Goal: Task Accomplishment & Management: Complete application form

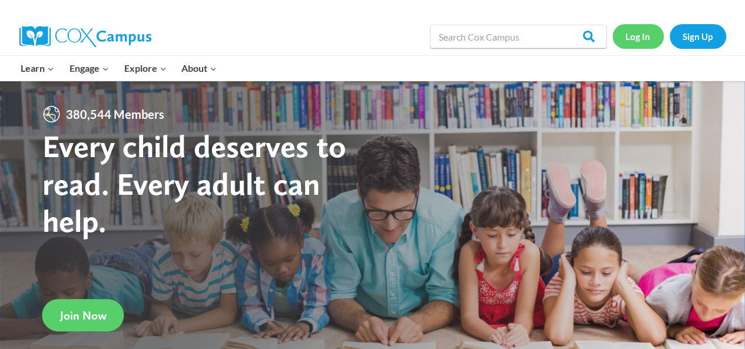
click at [652, 33] on link "Log In" at bounding box center [638, 36] width 51 height 24
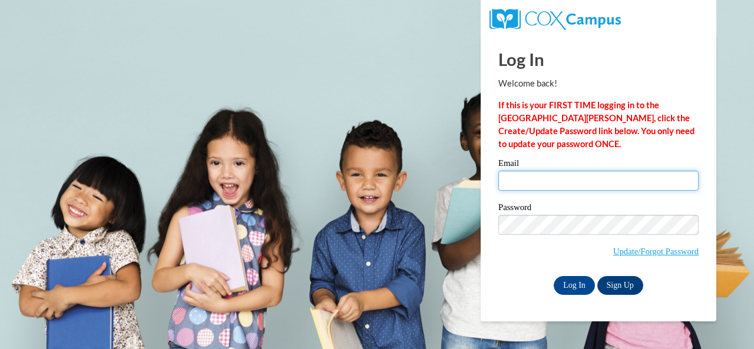
click at [630, 186] on input "Email" at bounding box center [598, 181] width 200 height 20
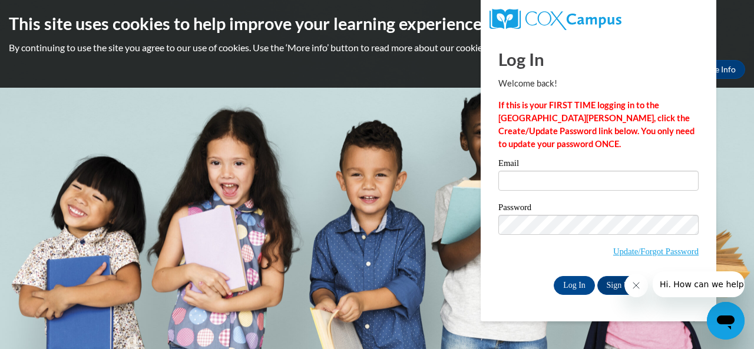
click at [332, 172] on body "This site uses cookies to help improve your learning experience. By continuing …" at bounding box center [377, 174] width 754 height 349
click at [576, 176] on input "Email" at bounding box center [598, 181] width 200 height 20
type input "[PERSON_NAME][EMAIL_ADDRESS][PERSON_NAME][DOMAIN_NAME]"
click at [570, 286] on input "Log In" at bounding box center [574, 285] width 41 height 19
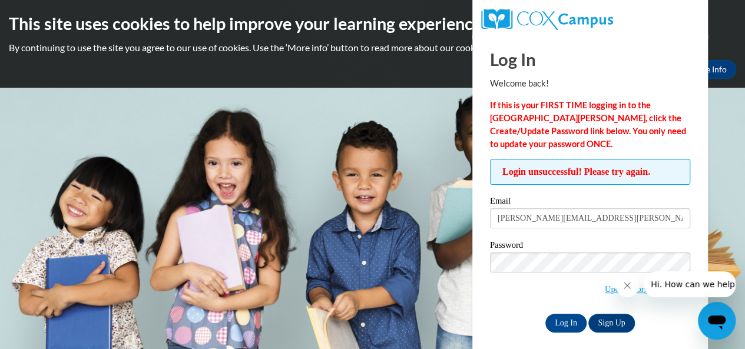
click at [624, 287] on icon "Close message from company" at bounding box center [627, 285] width 9 height 9
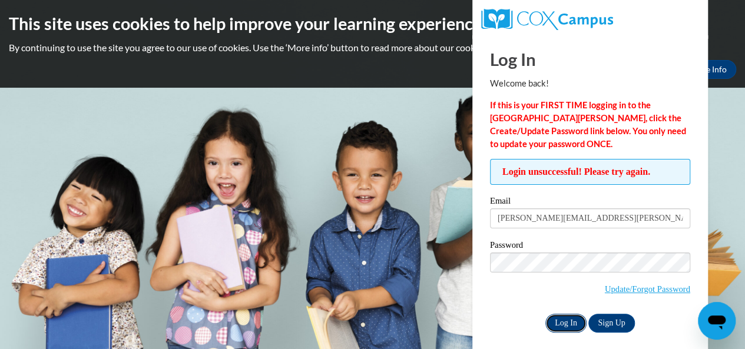
click at [553, 316] on input "Log In" at bounding box center [566, 323] width 41 height 19
click at [573, 232] on div "Email adkins.kimberly.n@muscogee.k12.ga.us" at bounding box center [590, 217] width 200 height 41
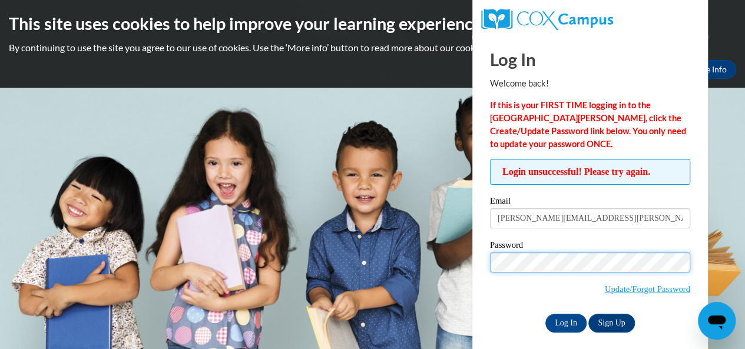
click at [546, 314] on input "Log In" at bounding box center [566, 323] width 41 height 19
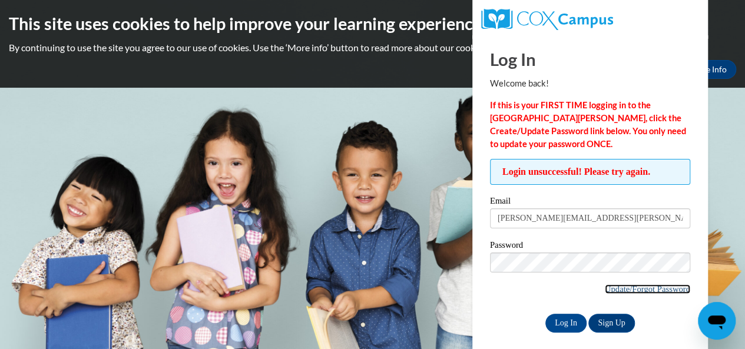
click at [624, 291] on link "Update/Forgot Password" at bounding box center [647, 289] width 85 height 9
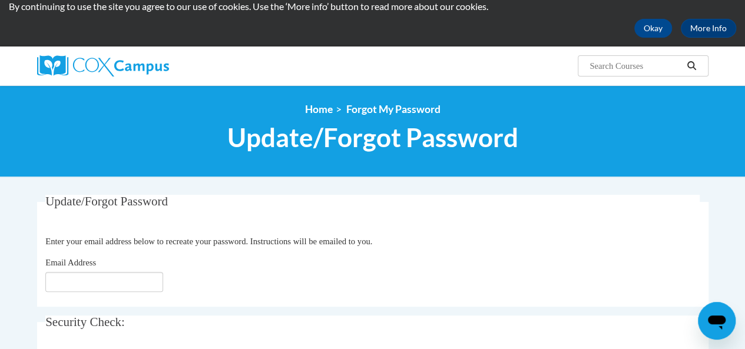
scroll to position [59, 0]
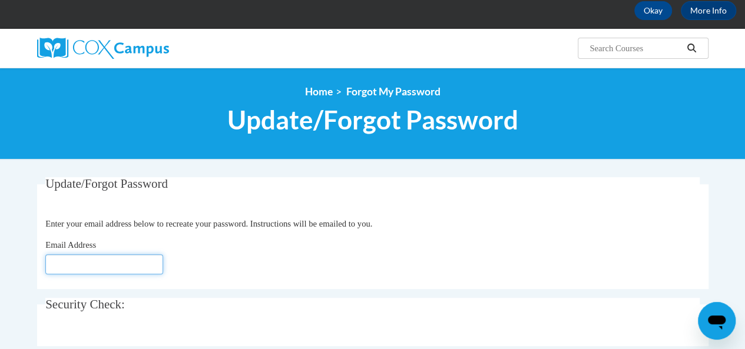
click at [60, 261] on input "Email Address" at bounding box center [104, 265] width 118 height 20
type input "[PERSON_NAME][EMAIL_ADDRESS][PERSON_NAME][DOMAIN_NAME]"
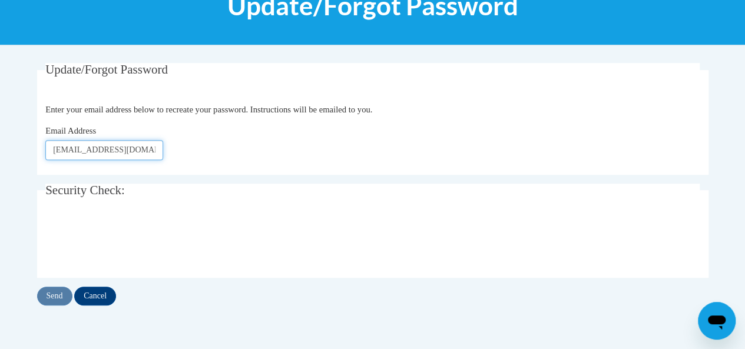
scroll to position [177, 0]
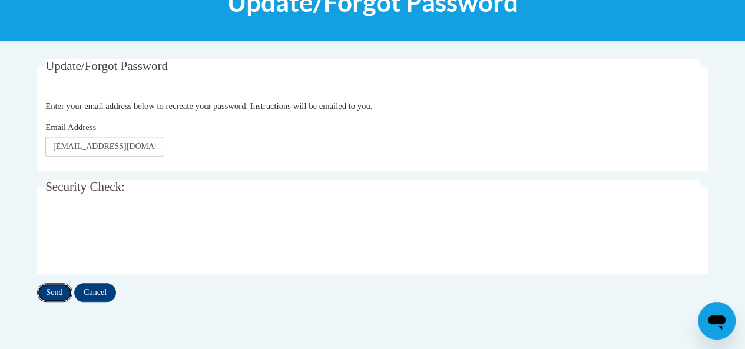
click at [53, 297] on input "Send" at bounding box center [54, 292] width 35 height 19
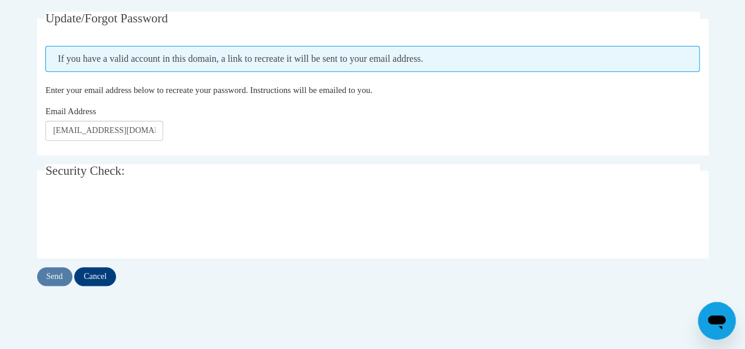
scroll to position [236, 0]
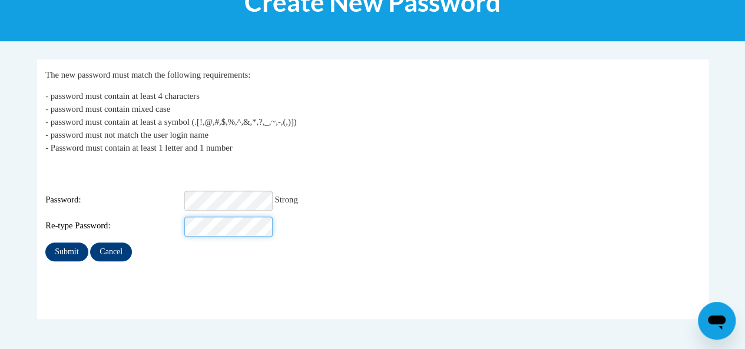
click at [45, 243] on input "Submit" at bounding box center [66, 252] width 42 height 19
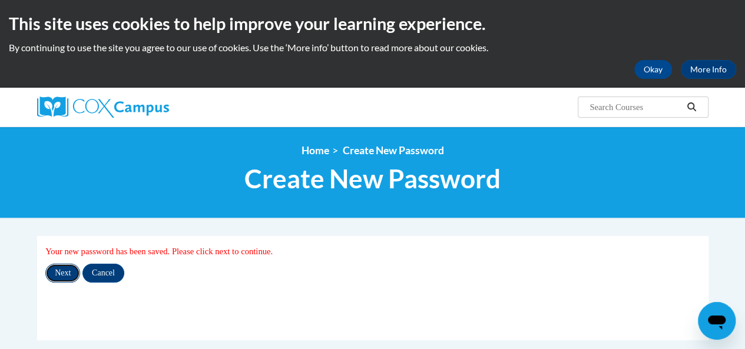
click at [58, 273] on input "Next" at bounding box center [62, 273] width 35 height 19
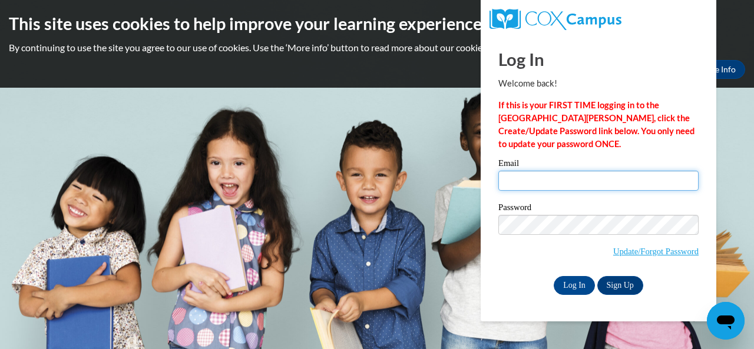
type input "[PERSON_NAME][EMAIL_ADDRESS][PERSON_NAME][DOMAIN_NAME]"
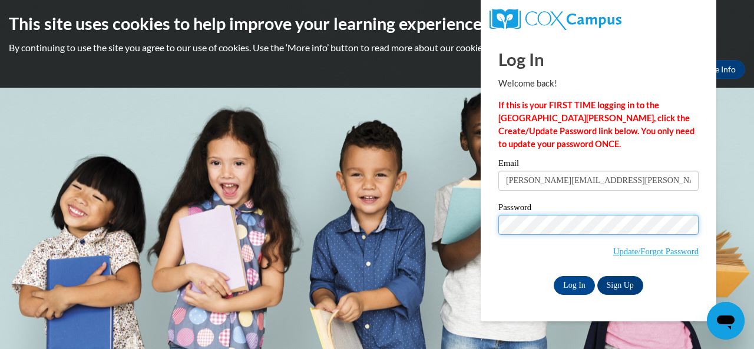
click at [432, 216] on body "This site uses cookies to help improve your learning experience. By continuing …" at bounding box center [377, 174] width 754 height 349
click at [554, 276] on input "Log In" at bounding box center [574, 285] width 41 height 19
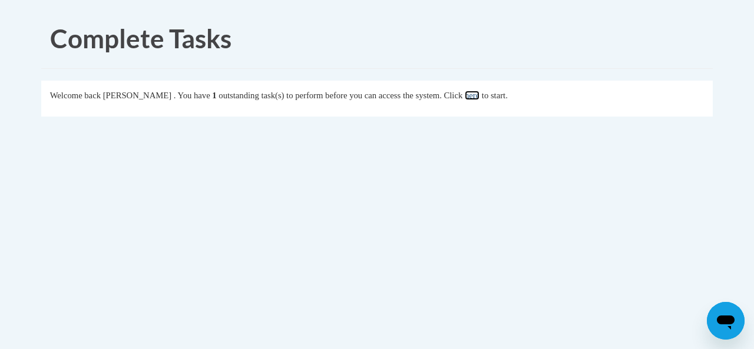
click at [480, 91] on link "here" at bounding box center [472, 95] width 15 height 9
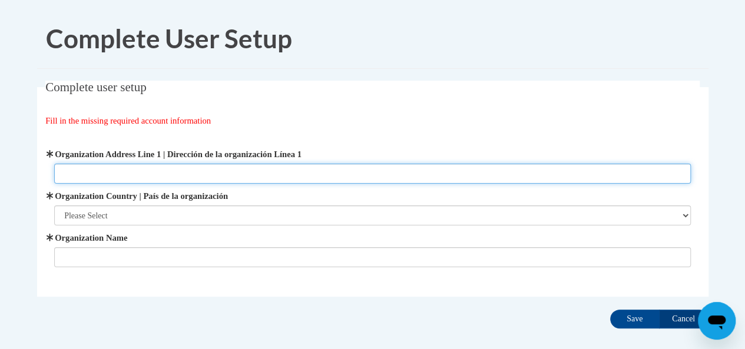
click at [227, 177] on input "Organization Address Line 1 | Dirección de la organización Línea 1" at bounding box center [372, 174] width 637 height 20
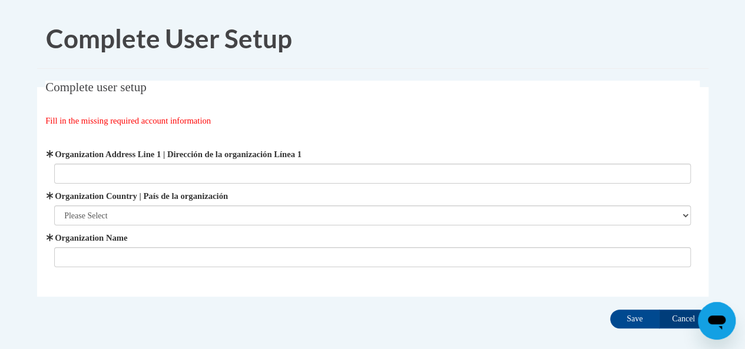
click at [253, 233] on label "Organization Name" at bounding box center [372, 238] width 637 height 13
click at [253, 247] on input "Organization Name" at bounding box center [372, 257] width 637 height 20
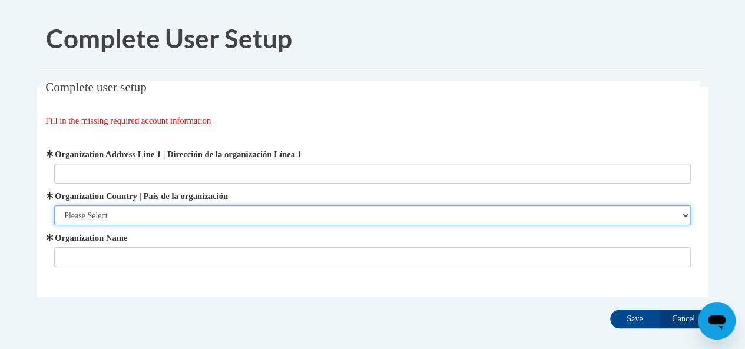
click at [254, 220] on select "Please Select United States | Estados Unidos Outside of the United States | Fue…" at bounding box center [372, 216] width 637 height 20
select select "ad49bcad-a171-4b2e-b99c-48b446064914"
click at [54, 206] on select "Please Select United States | Estados Unidos Outside of the United States | Fue…" at bounding box center [372, 216] width 637 height 20
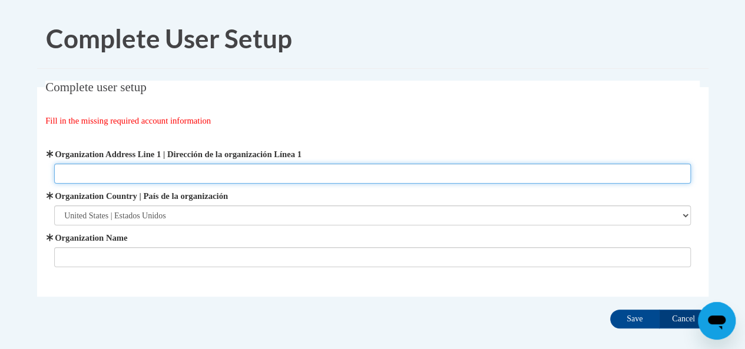
click at [210, 180] on input "Organization Address Line 1 | Dirección de la organización Línea 1" at bounding box center [372, 174] width 637 height 20
type input "D"
paste input "480 Dogwood Dr,"
type input "480 Dogwood Dr"
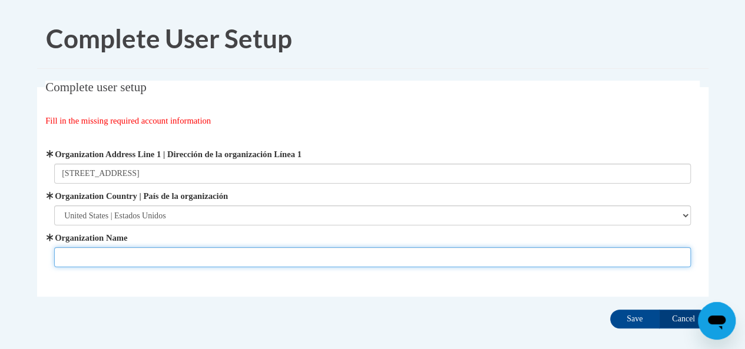
click at [131, 262] on input "Organization Name" at bounding box center [372, 257] width 637 height 20
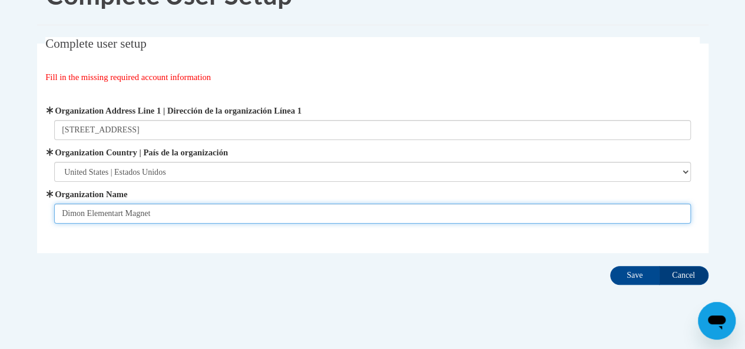
scroll to position [62, 0]
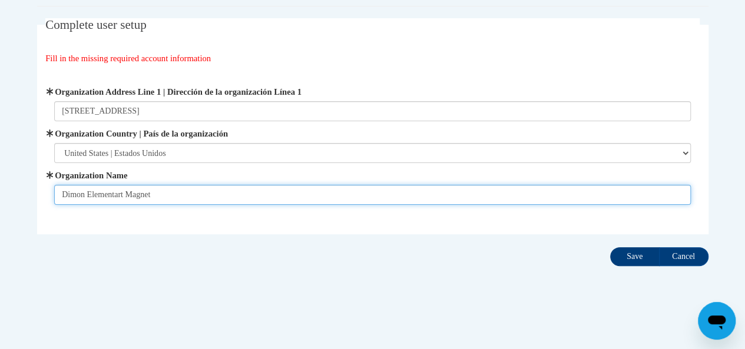
type input "Dimon Elementart Magnet"
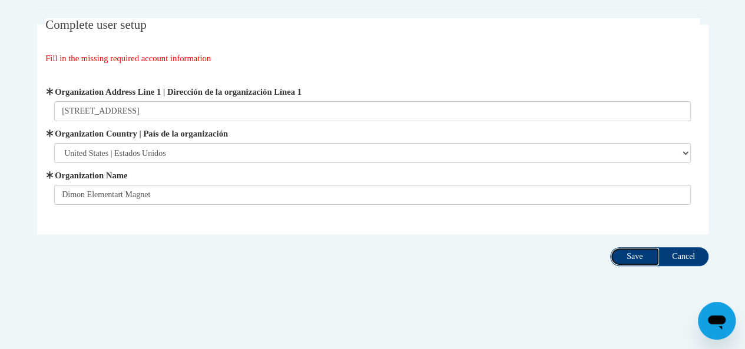
click at [641, 257] on input "Save" at bounding box center [634, 256] width 49 height 19
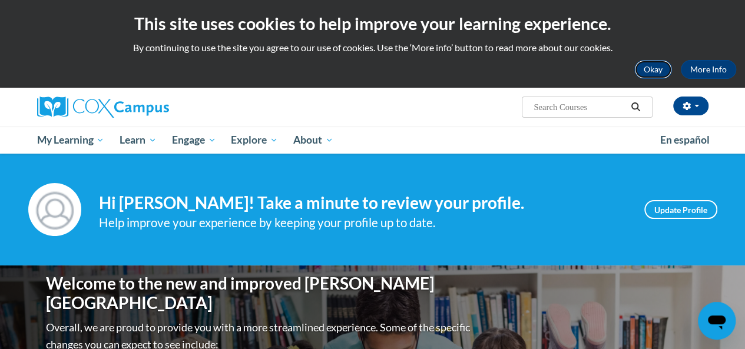
click at [654, 64] on button "Okay" at bounding box center [654, 69] width 38 height 19
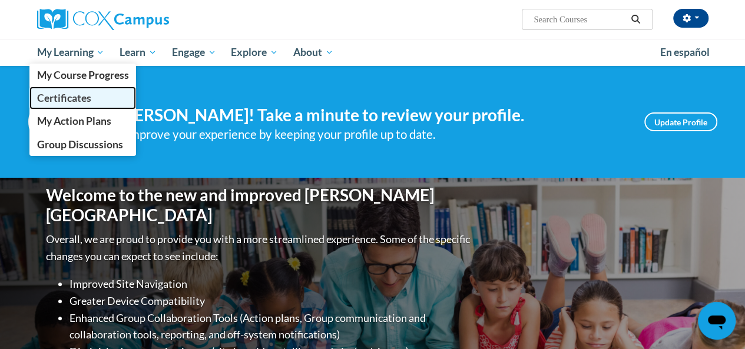
click at [49, 107] on link "Certificates" at bounding box center [82, 98] width 107 height 23
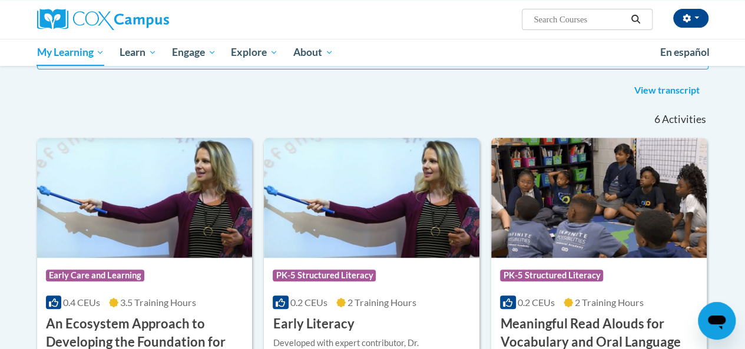
scroll to position [204, 0]
